Goal: Transaction & Acquisition: Purchase product/service

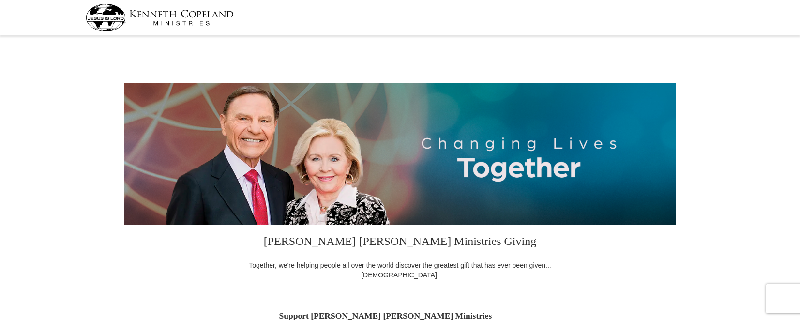
select select "[GEOGRAPHIC_DATA]"
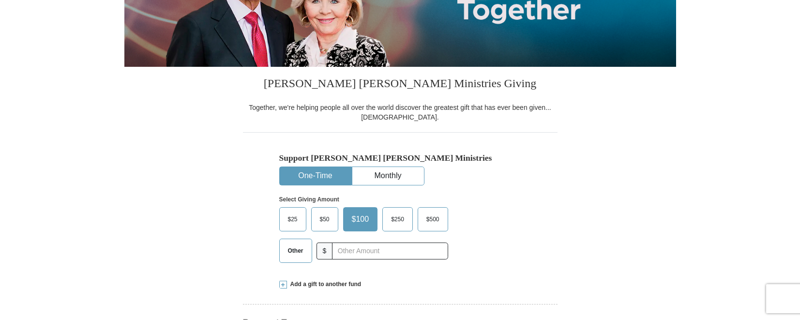
click at [293, 247] on span "Other" at bounding box center [295, 250] width 25 height 15
click at [0, 0] on input "Other" at bounding box center [0, 0] width 0 height 0
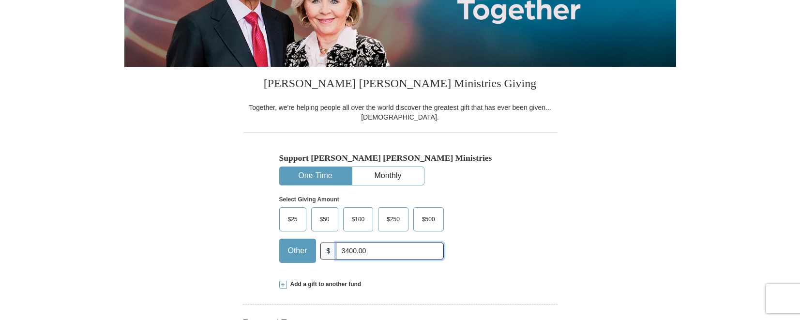
type input "3400.00"
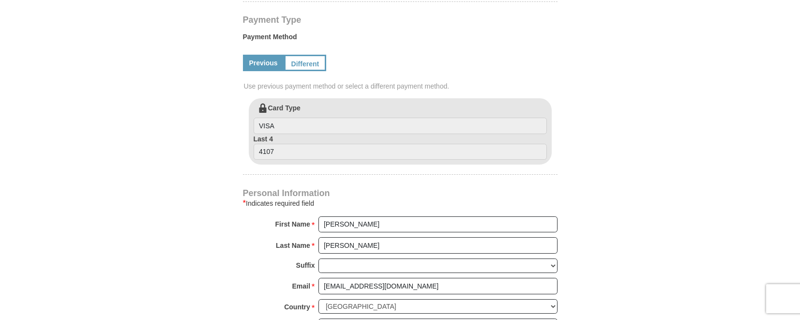
scroll to position [473, 0]
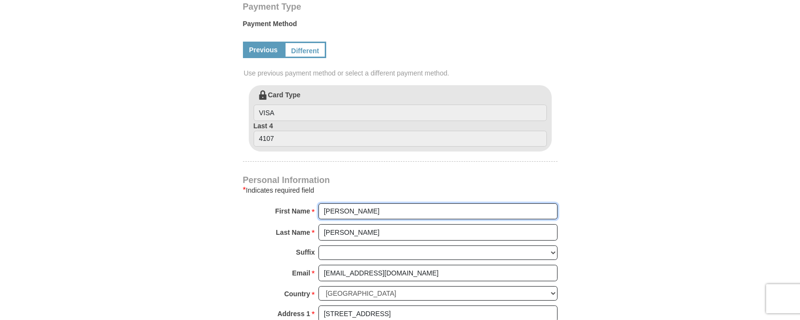
click at [354, 214] on input "[PERSON_NAME]" at bounding box center [437, 211] width 239 height 16
type input "[PERSON_NAME] and [PERSON_NAME]"
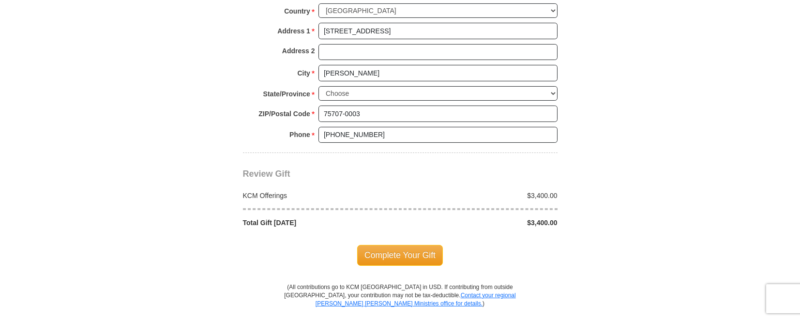
scroll to position [789, 0]
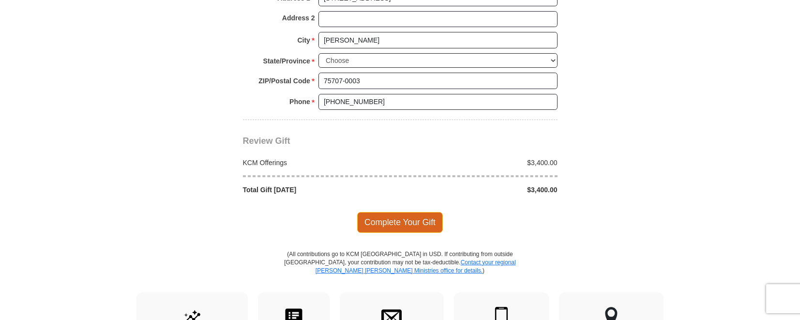
click at [400, 216] on span "Complete Your Gift" at bounding box center [400, 222] width 86 height 20
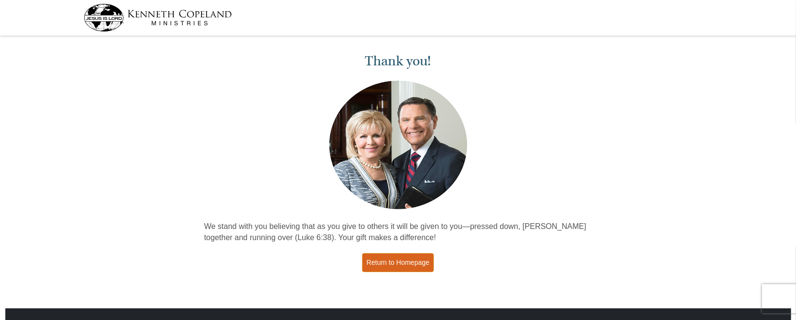
click at [398, 257] on link "Return to Homepage" at bounding box center [398, 262] width 72 height 19
